Goal: Navigation & Orientation: Find specific page/section

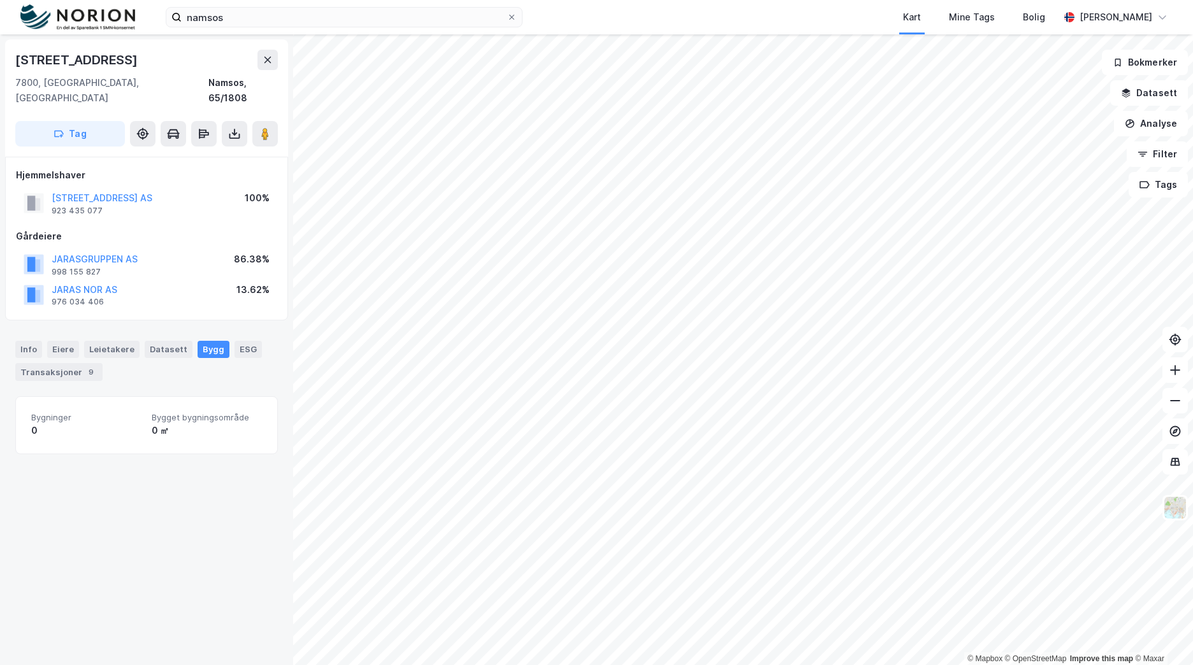
click at [119, 15] on img at bounding box center [77, 17] width 115 height 26
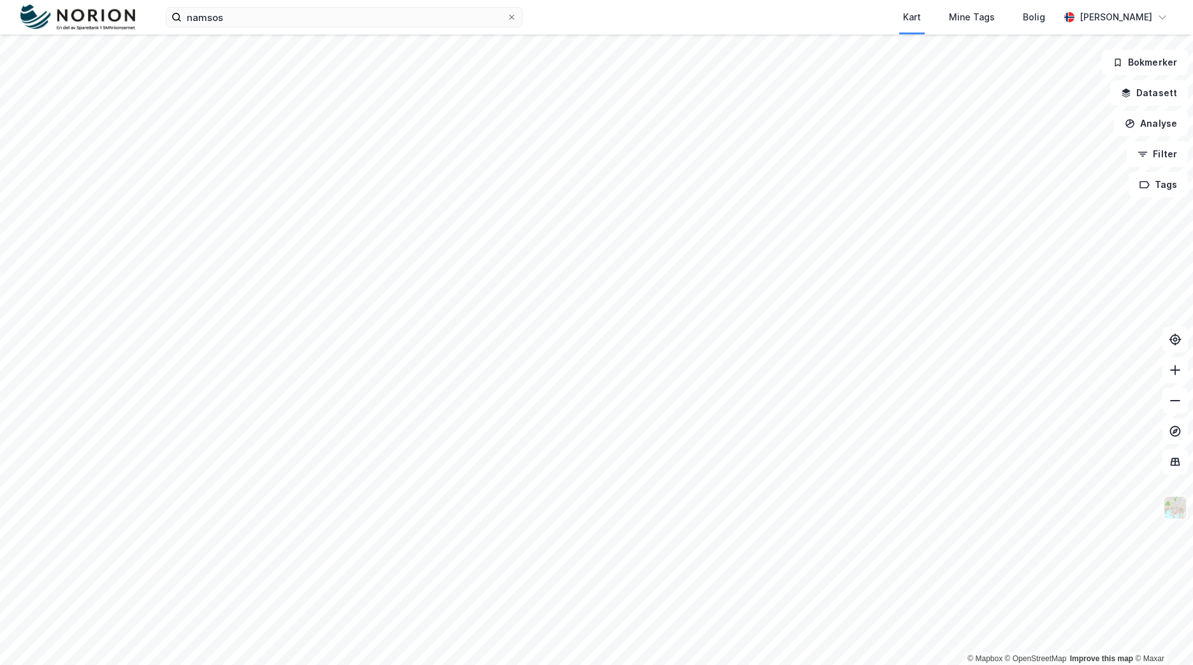
click at [1175, 509] on img at bounding box center [1175, 508] width 24 height 24
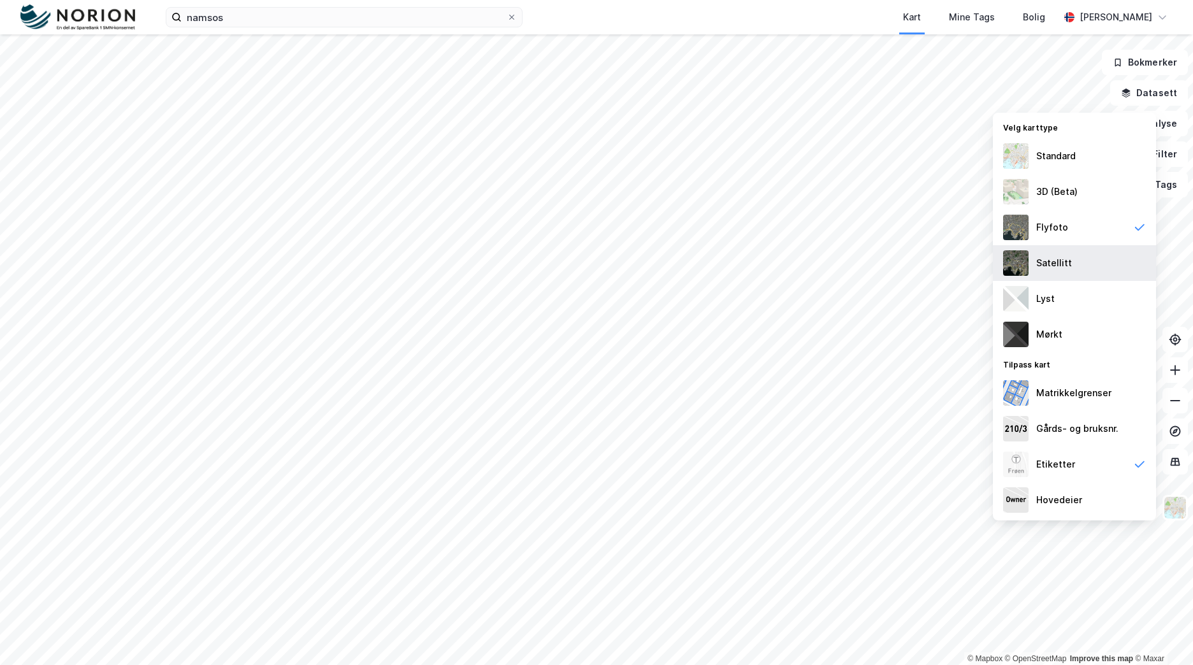
click at [1084, 268] on div "Satellitt" at bounding box center [1074, 263] width 163 height 36
